Goal: Information Seeking & Learning: Learn about a topic

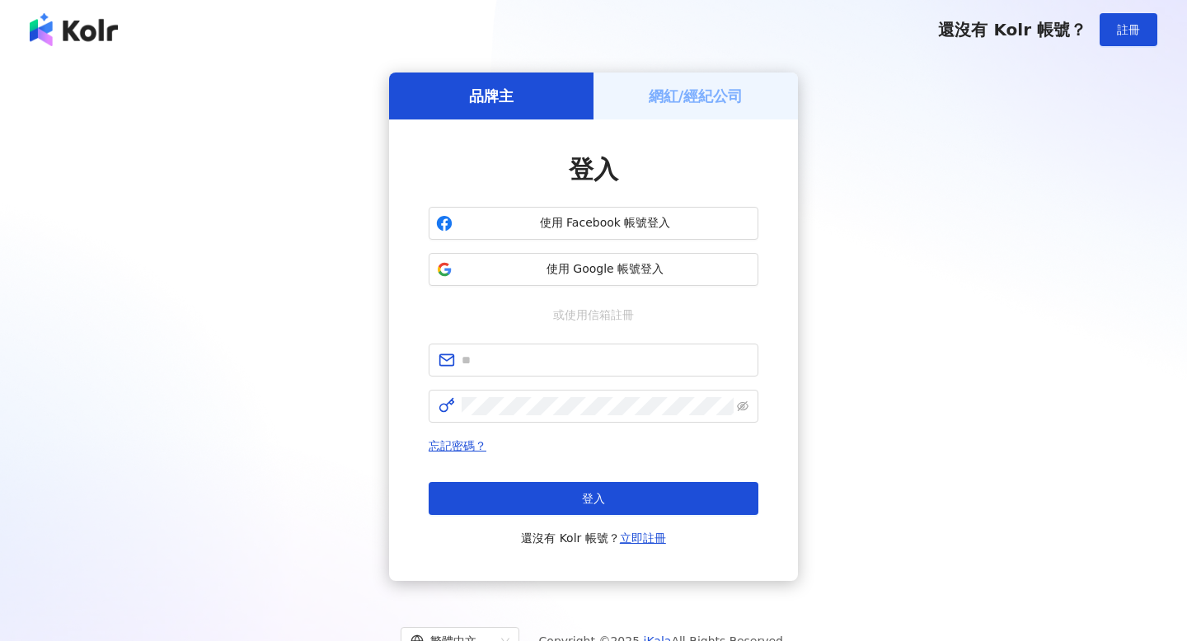
click at [649, 269] on span "使用 Google 帳號登入" at bounding box center [605, 269] width 292 height 16
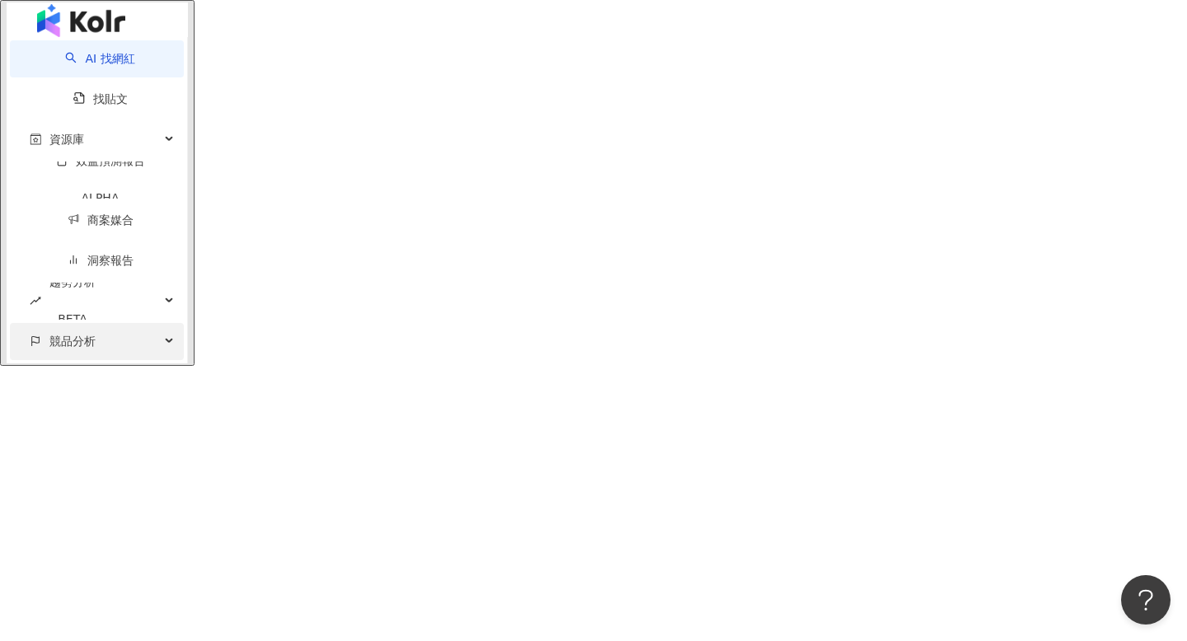
click at [101, 344] on div "競品分析" at bounding box center [97, 341] width 174 height 37
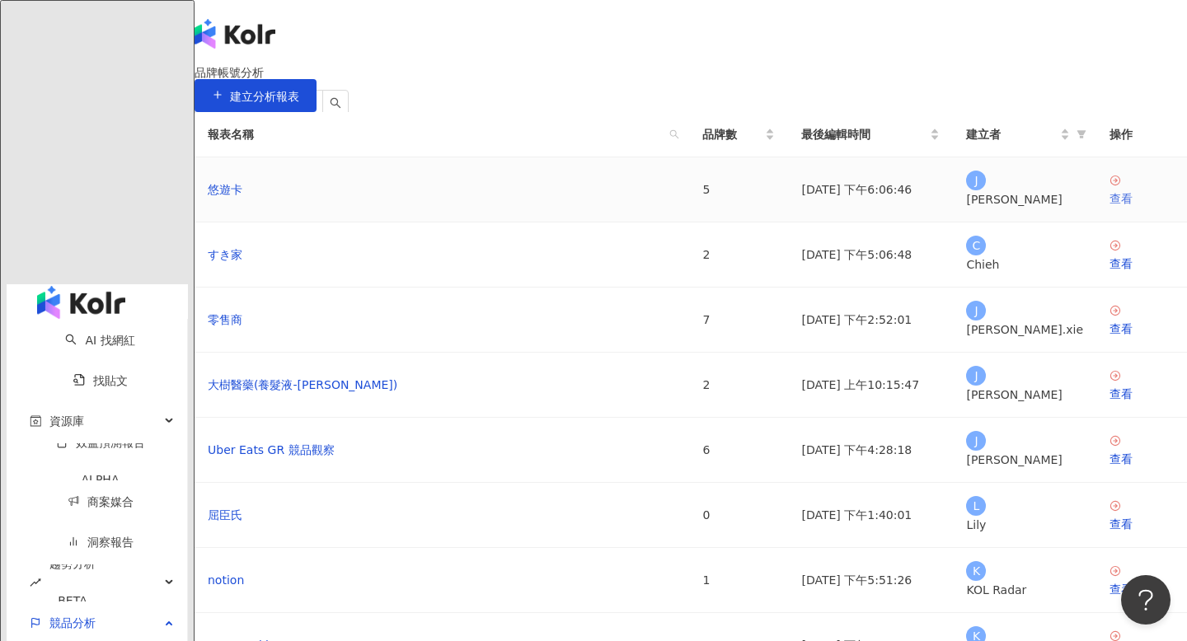
click at [1109, 208] on div "查看" at bounding box center [1141, 199] width 64 height 18
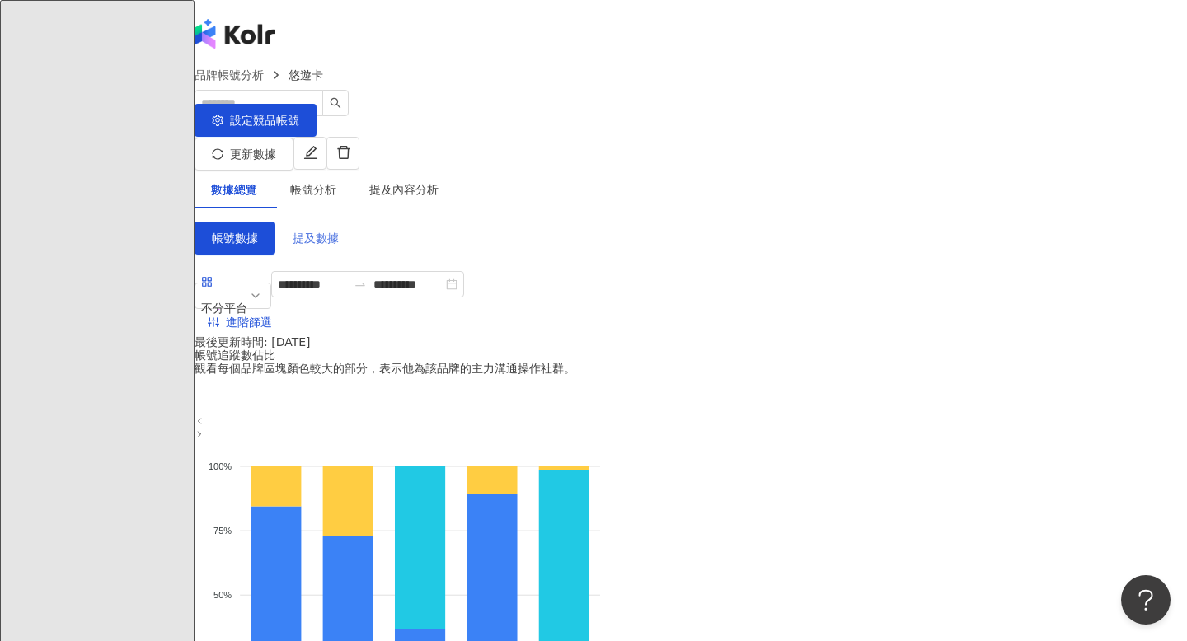
click at [339, 232] on span "提及數據" at bounding box center [316, 238] width 46 height 13
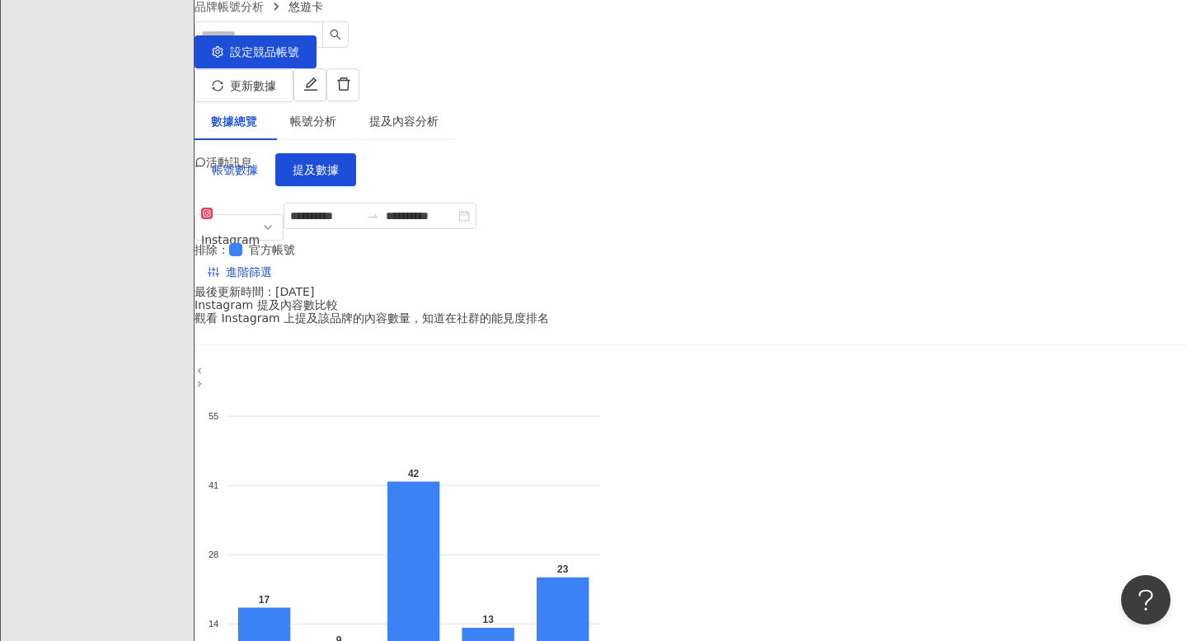
scroll to position [64, 0]
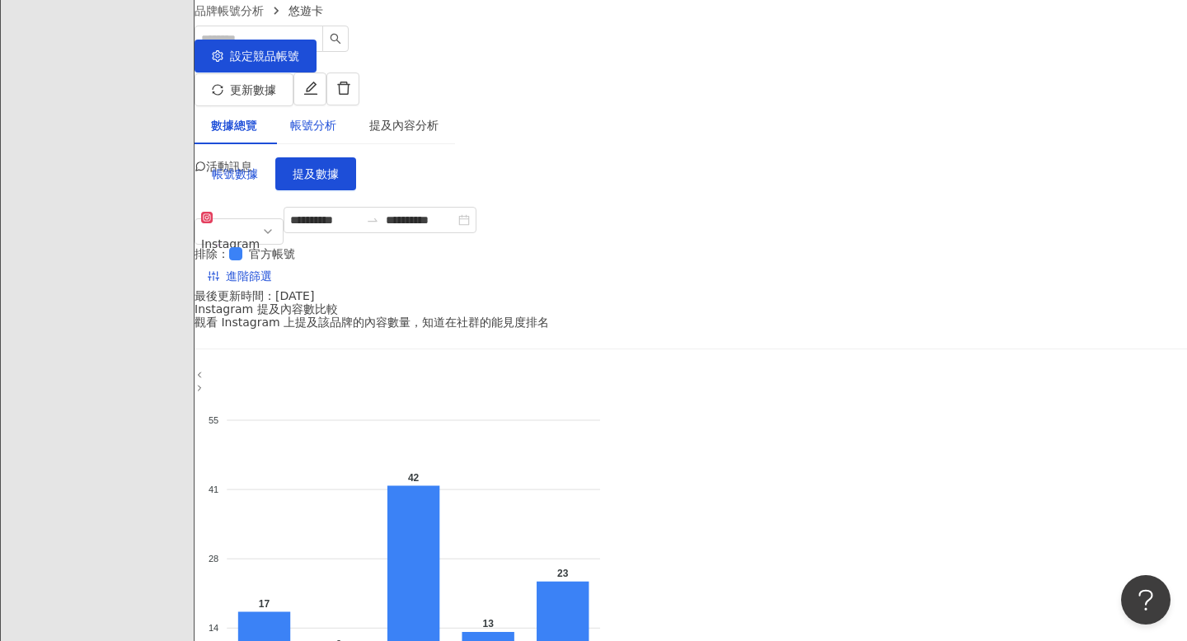
click at [336, 116] on div "帳號分析" at bounding box center [313, 125] width 46 height 18
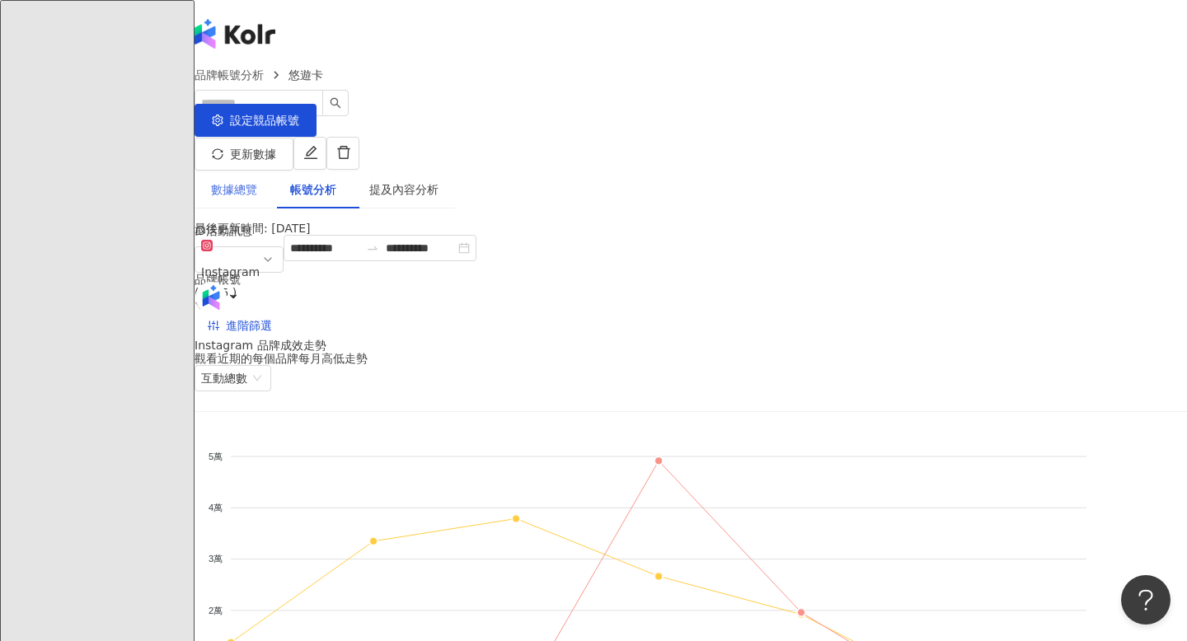
click at [274, 183] on div "數據總覽" at bounding box center [234, 190] width 79 height 38
